Goal: Transaction & Acquisition: Obtain resource

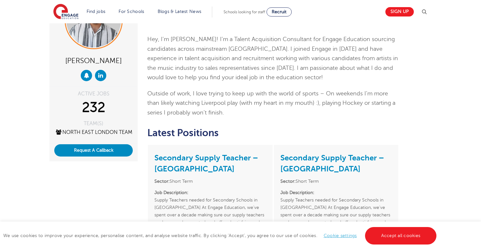
scroll to position [24, 0]
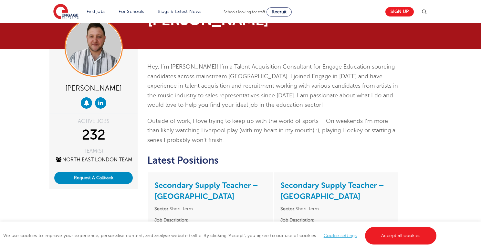
click at [253, 118] on p "Outside of work, I love trying to keep up with the world of sports – On weekend…" at bounding box center [273, 130] width 252 height 29
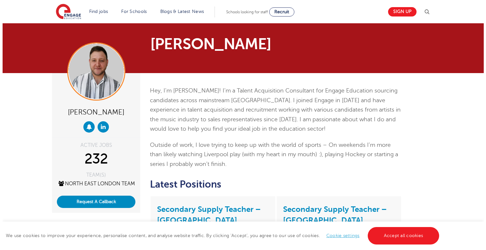
scroll to position [13, 0]
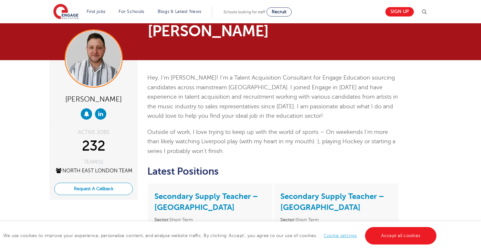
click at [113, 193] on button "Request A Callback" at bounding box center [93, 189] width 79 height 12
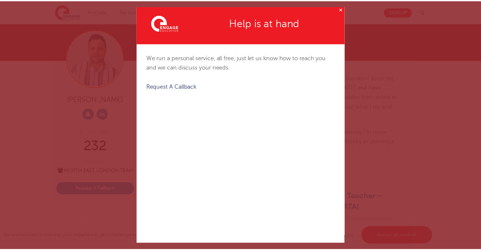
scroll to position [0, 0]
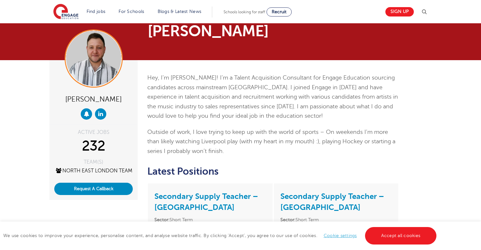
click at [295, 103] on p "Hey, I’m [PERSON_NAME]! I’m a Talent Acquisition Consultant for Engage Educatio…" at bounding box center [273, 97] width 252 height 48
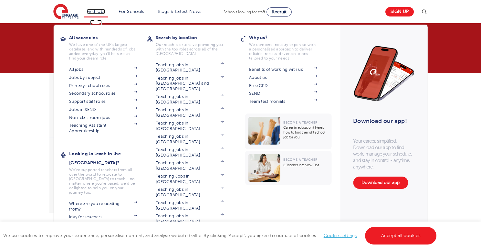
click at [101, 13] on link "Find jobs" at bounding box center [96, 11] width 19 height 5
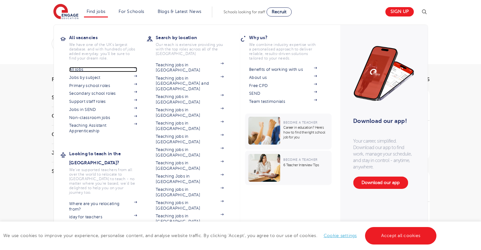
click at [108, 68] on link "All jobs" at bounding box center [103, 69] width 68 height 5
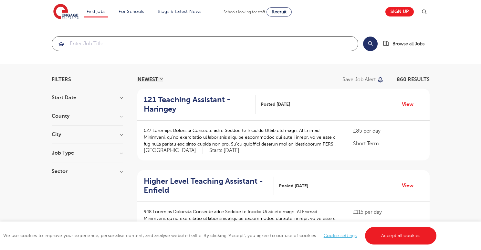
click at [131, 45] on input "search" at bounding box center [205, 44] width 306 height 14
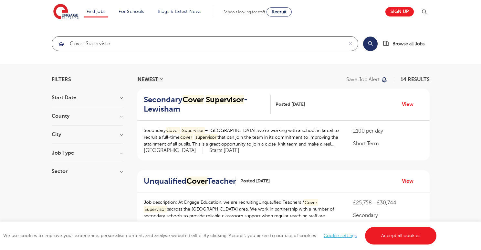
type input "cover supervisor"
click at [369, 43] on button "Search" at bounding box center [370, 44] width 15 height 15
click at [79, 172] on h3 "Sector" at bounding box center [87, 171] width 71 height 5
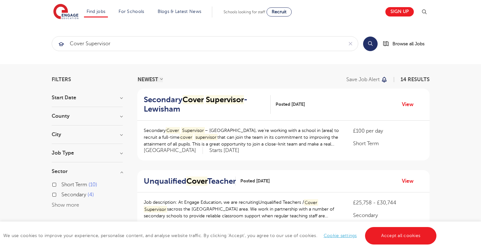
click at [92, 153] on h3 "Job Type" at bounding box center [87, 152] width 71 height 5
click at [98, 119] on div "County London 10 Leeds 3 Barking And Dagenham 1 Show more" at bounding box center [87, 119] width 71 height 12
click at [97, 121] on div "County London 10 Leeds 3 Barking And Dagenham 1 Show more" at bounding box center [87, 119] width 71 height 12
click at [100, 110] on section "Start Date September 3 November 1 Show more County London 10 Leeds 3 Barking An…" at bounding box center [87, 168] width 71 height 147
click at [100, 114] on h3 "County" at bounding box center [87, 115] width 71 height 5
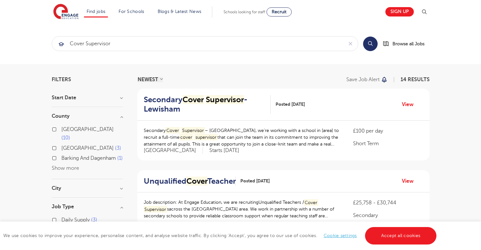
click at [61, 129] on label "London 10" at bounding box center [91, 133] width 61 height 17
click at [61, 129] on input "London 10" at bounding box center [63, 128] width 4 height 4
checkbox input "true"
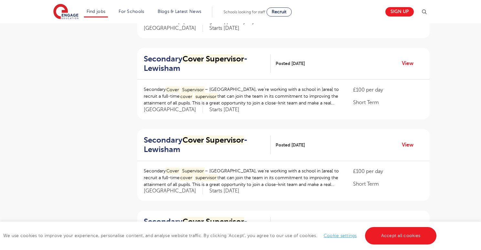
scroll to position [452, 0]
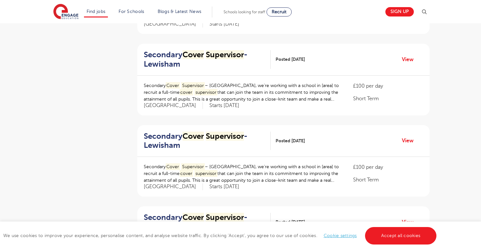
click at [460, 59] on div "Filters Start Date County London 10 Leeds 3 Barking And Dagenham 1 Show more Ci…" at bounding box center [240, 64] width 481 height 904
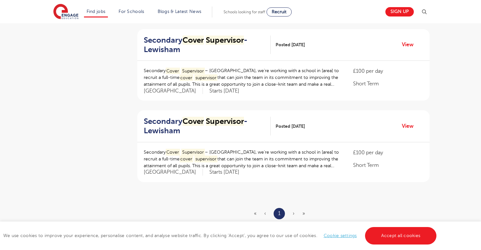
scroll to position [0, 0]
